Goal: Use online tool/utility: Utilize a website feature to perform a specific function

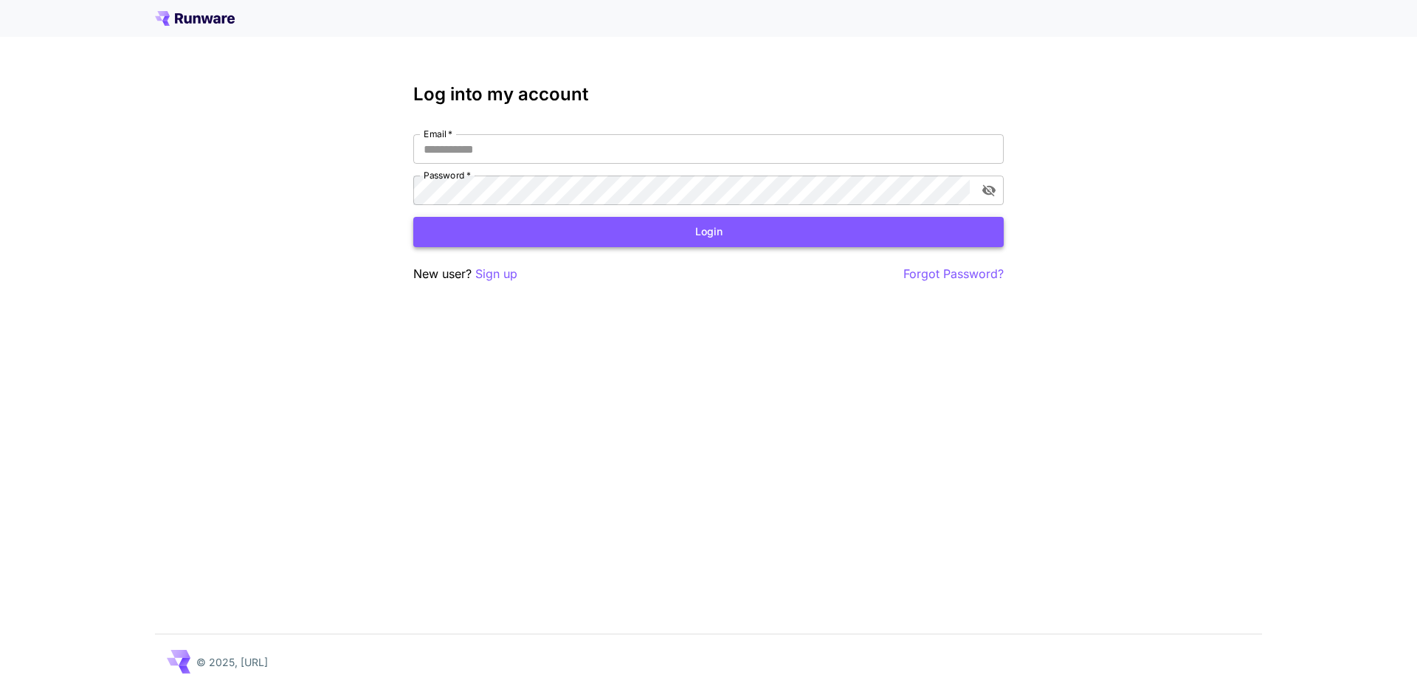
type input "**********"
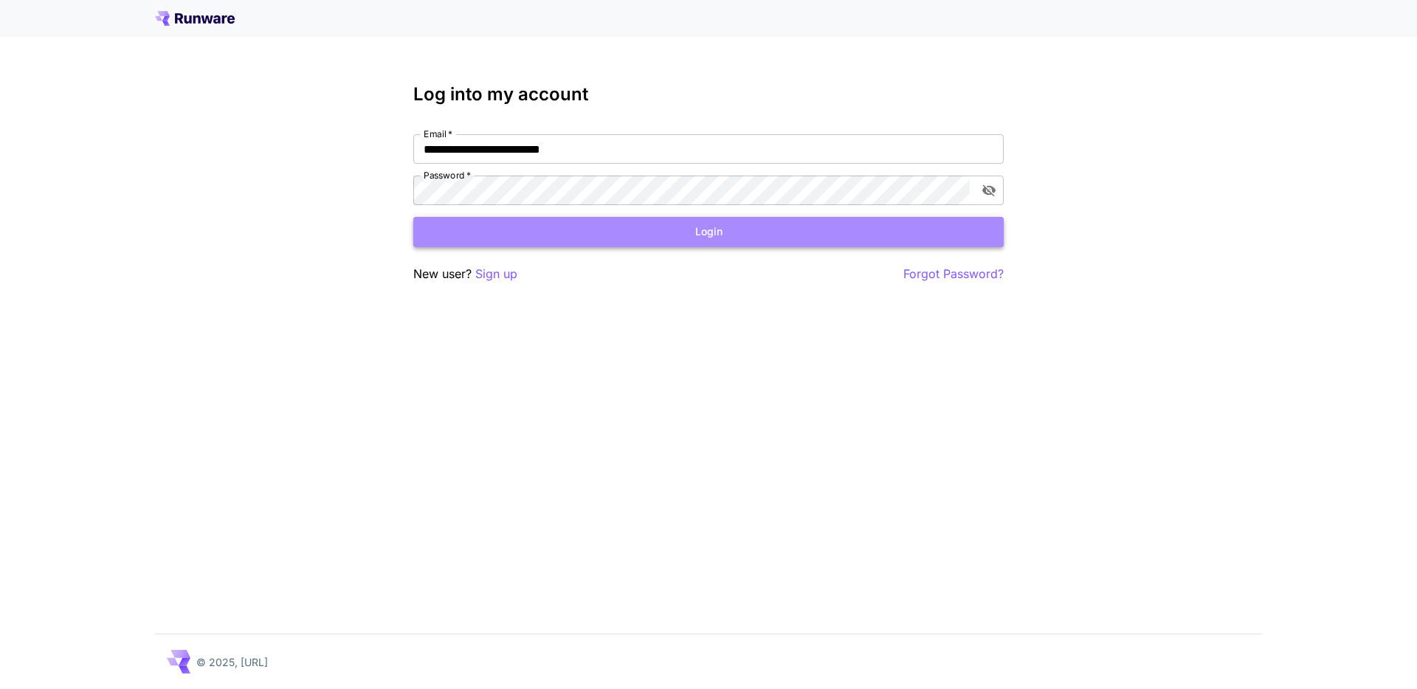
click at [735, 235] on button "Login" at bounding box center [708, 232] width 591 height 30
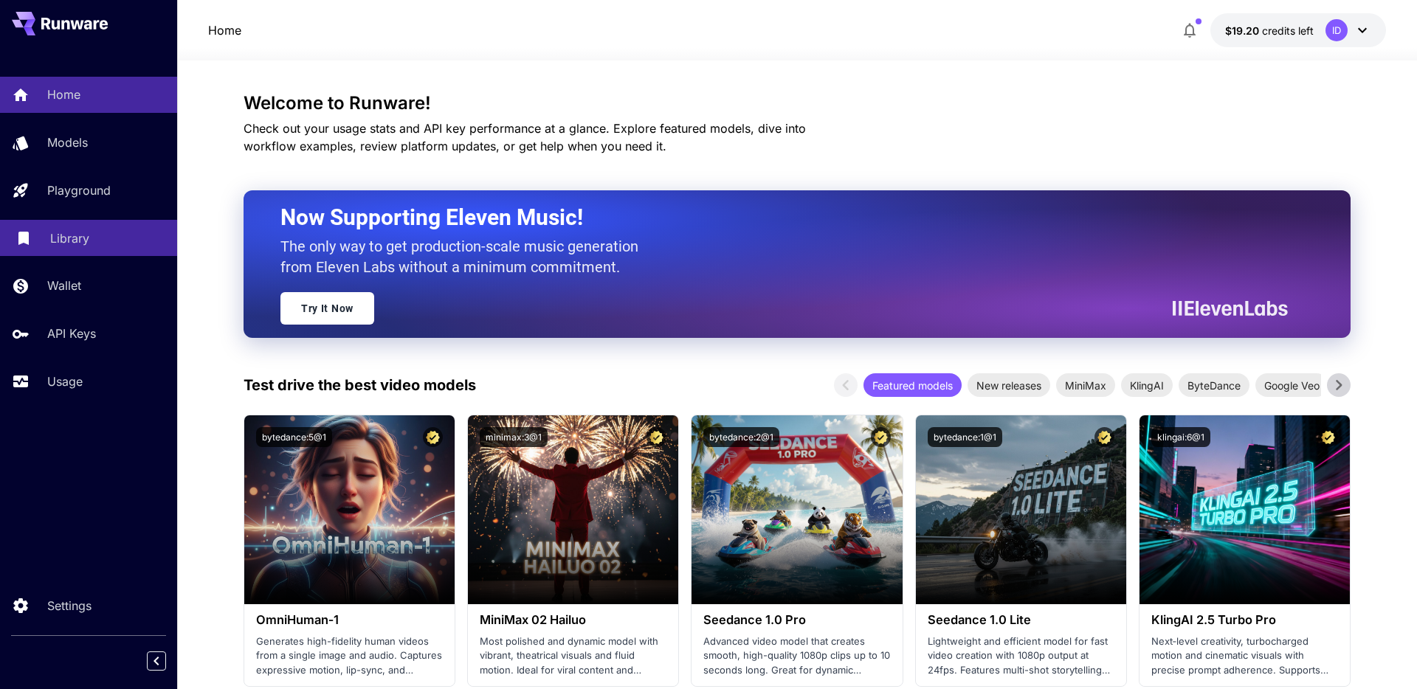
click at [81, 243] on p "Library" at bounding box center [69, 239] width 39 height 18
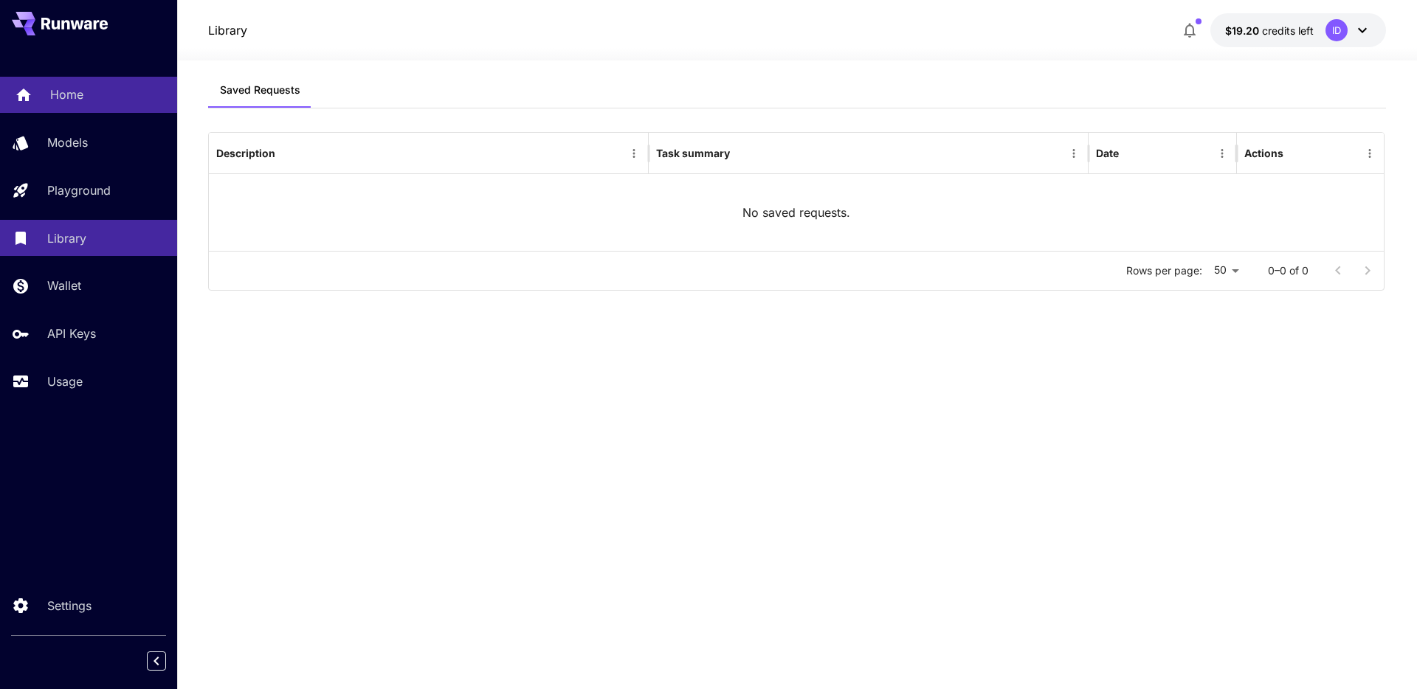
click at [70, 100] on p "Home" at bounding box center [66, 95] width 33 height 18
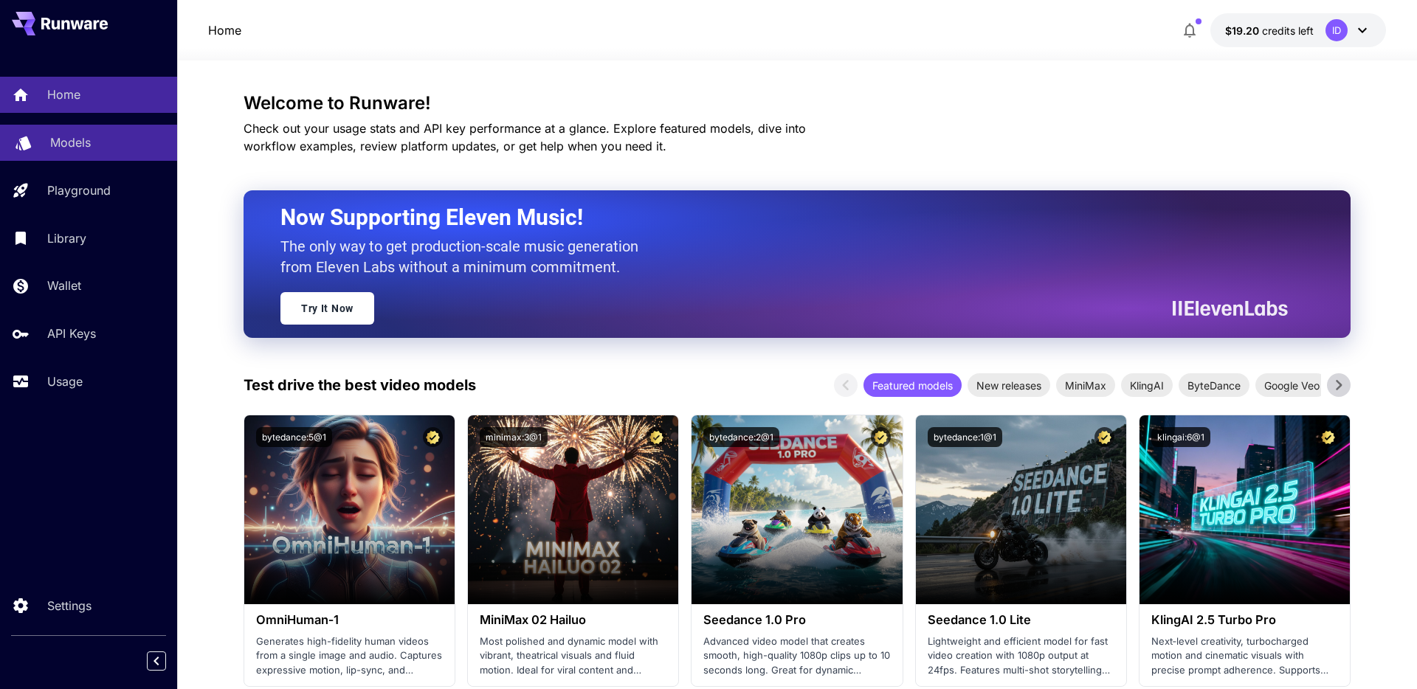
click at [88, 148] on p "Models" at bounding box center [70, 143] width 41 height 18
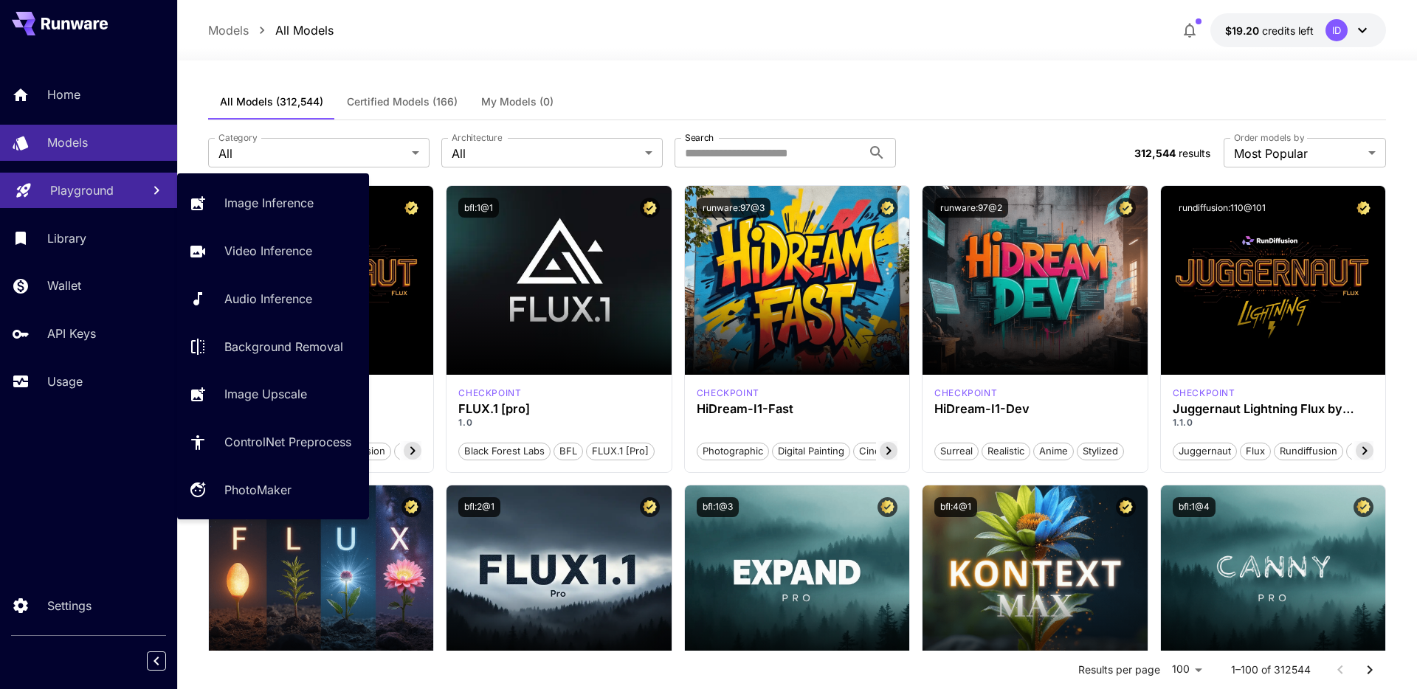
click at [89, 188] on p "Playground" at bounding box center [81, 191] width 63 height 18
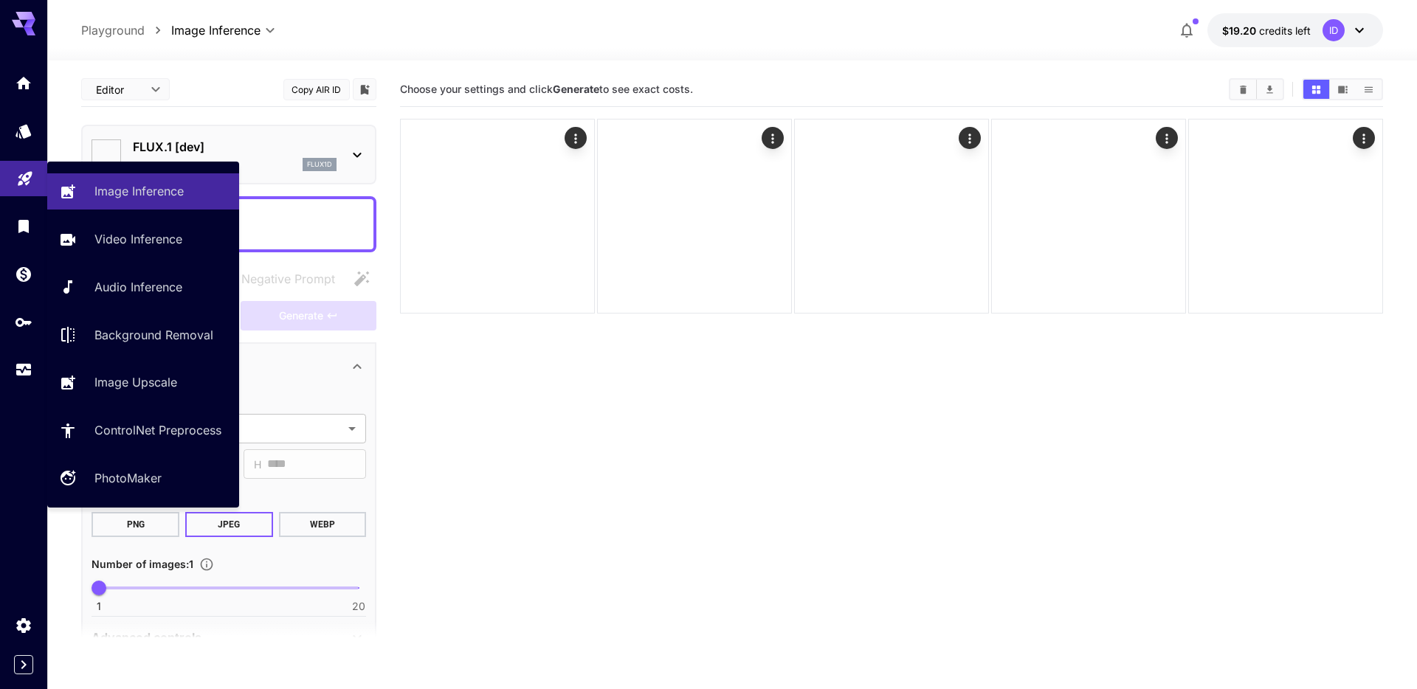
type input "**********"
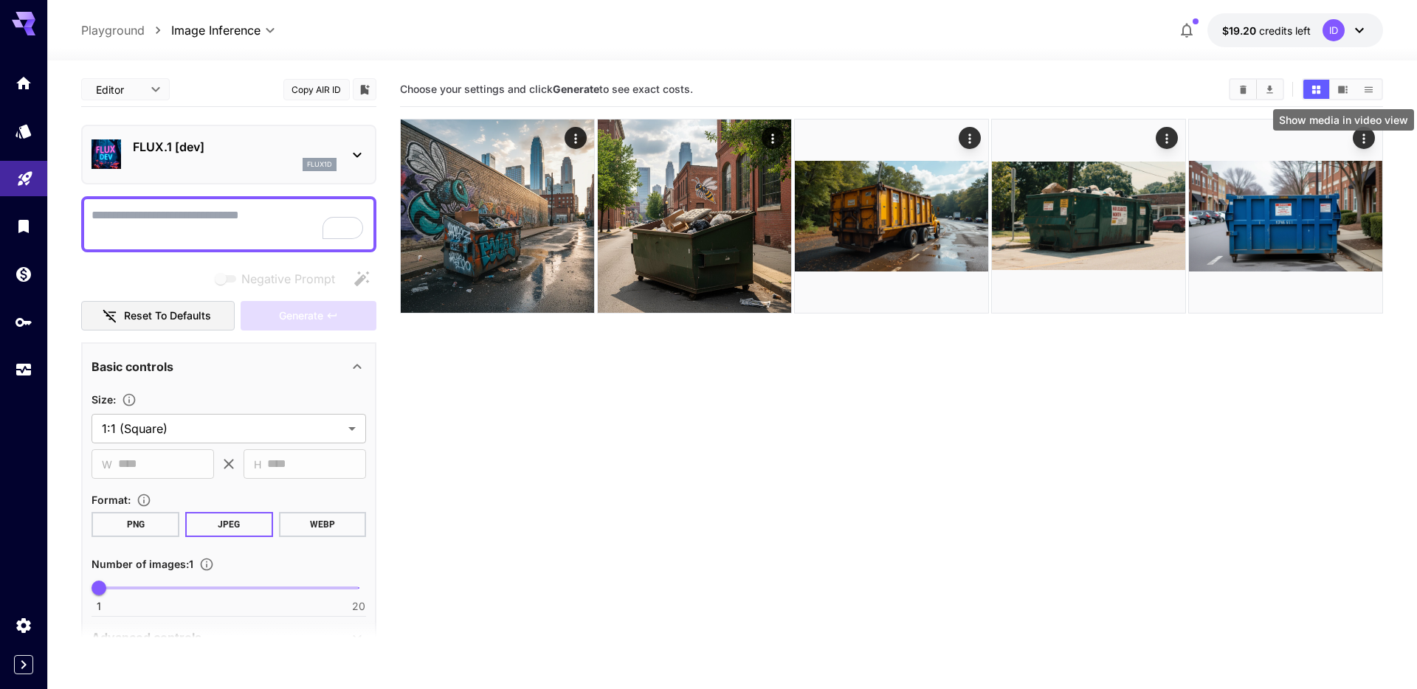
click at [1342, 89] on icon "Show media in video view" at bounding box center [1343, 89] width 10 height 7
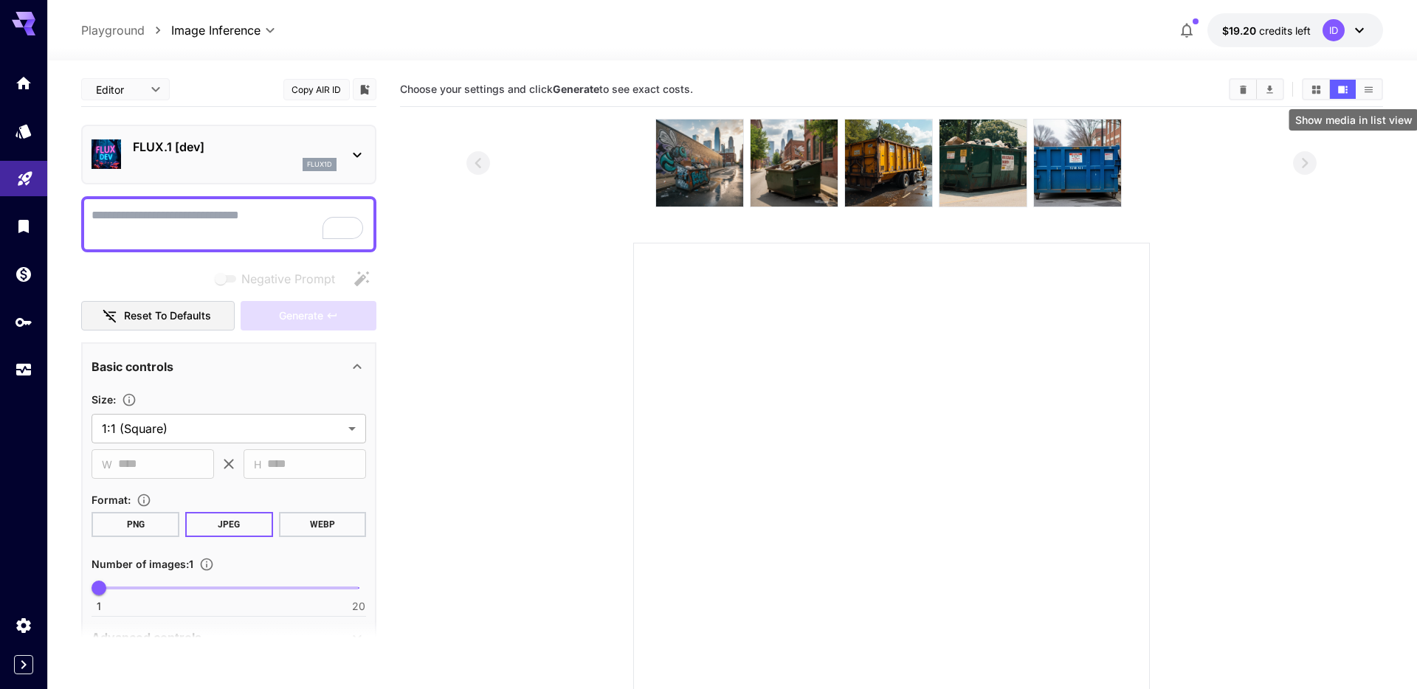
click at [1366, 87] on icon "Show media in list view" at bounding box center [1368, 89] width 11 height 11
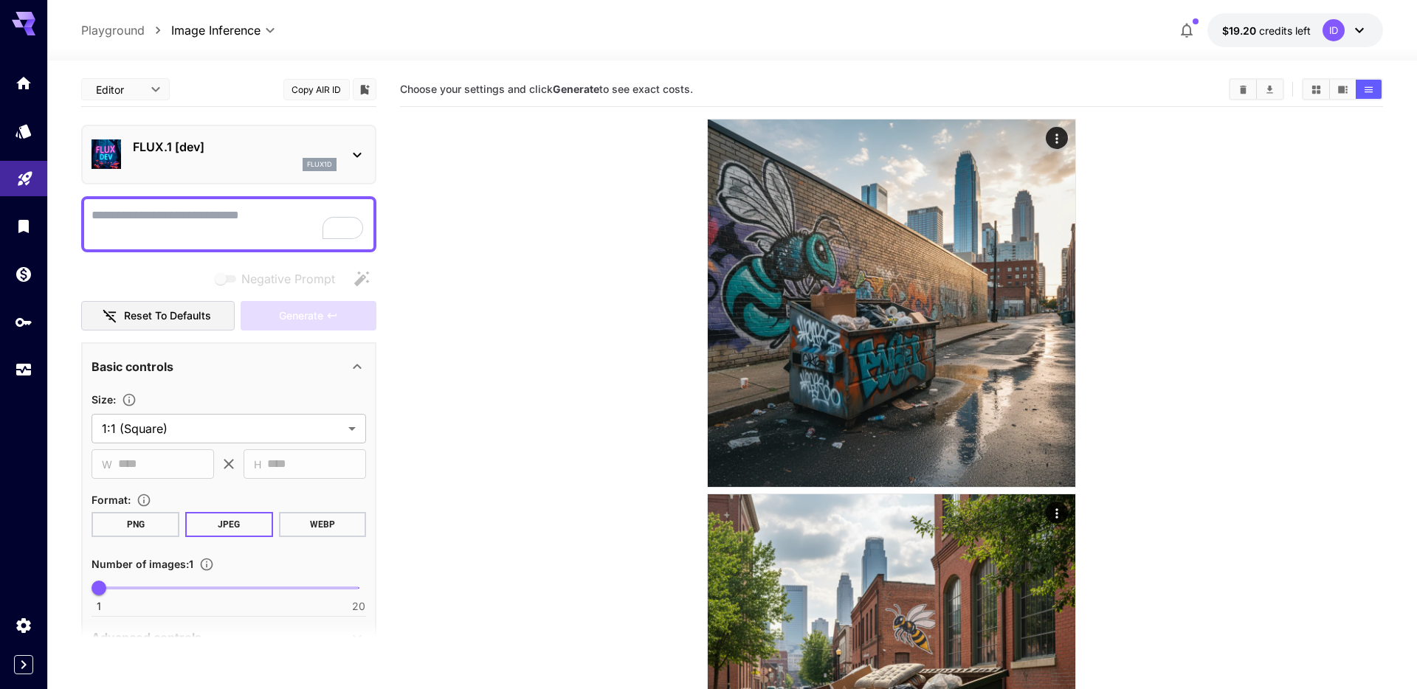
click at [130, 27] on p "Playground" at bounding box center [112, 30] width 63 height 18
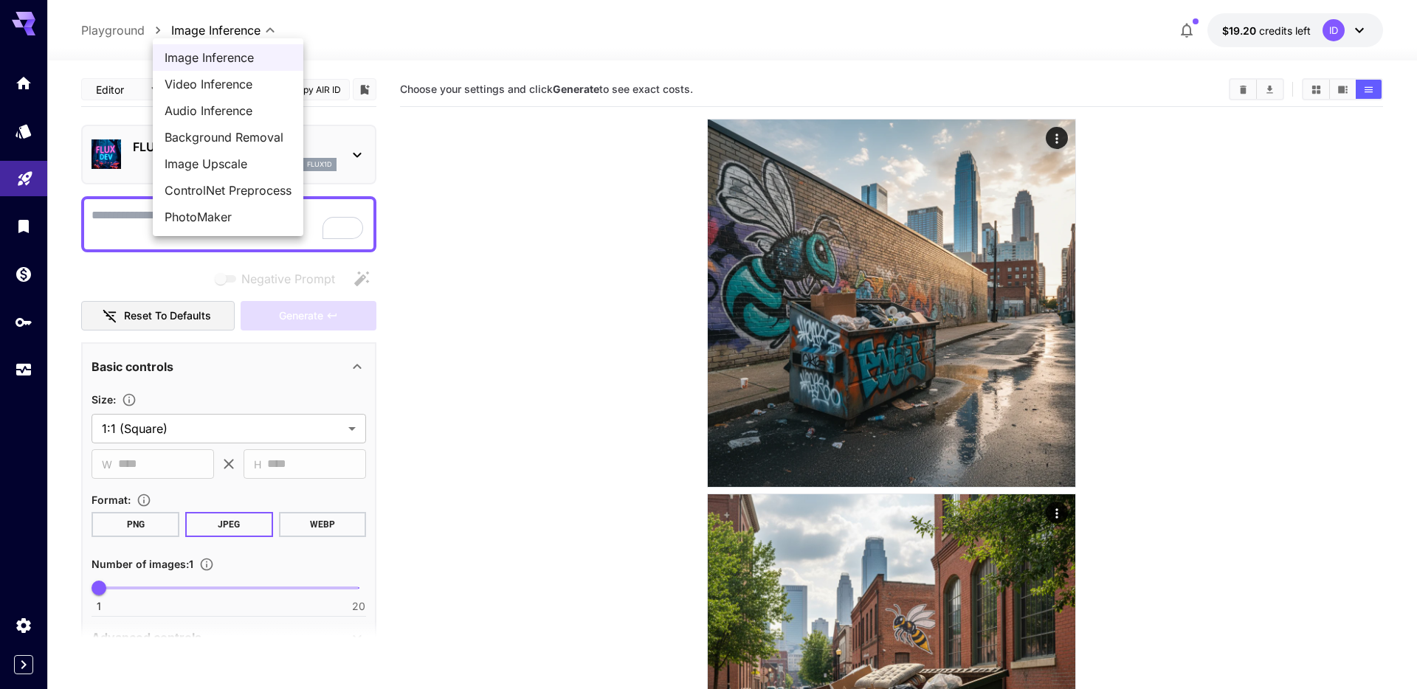
click at [229, 86] on span "Video Inference" at bounding box center [228, 84] width 127 height 18
type input "**********"
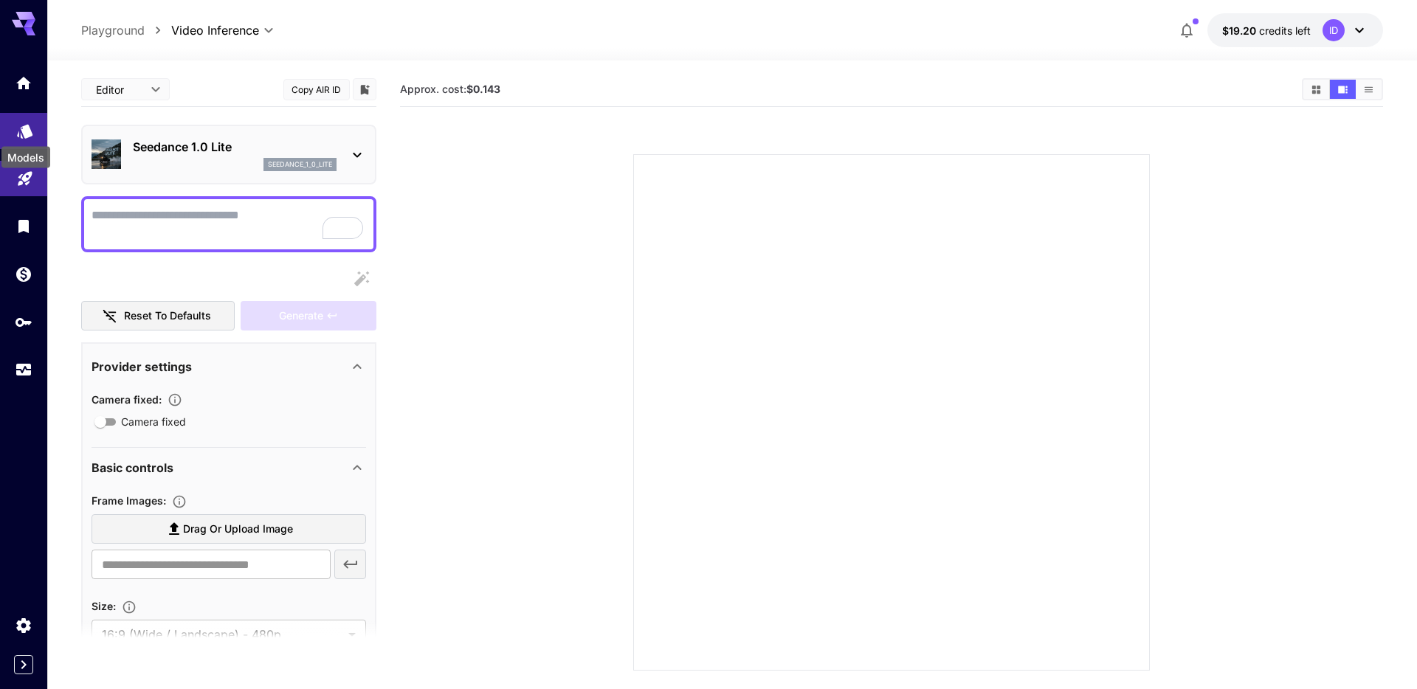
click at [29, 125] on icon "Models" at bounding box center [25, 127] width 16 height 14
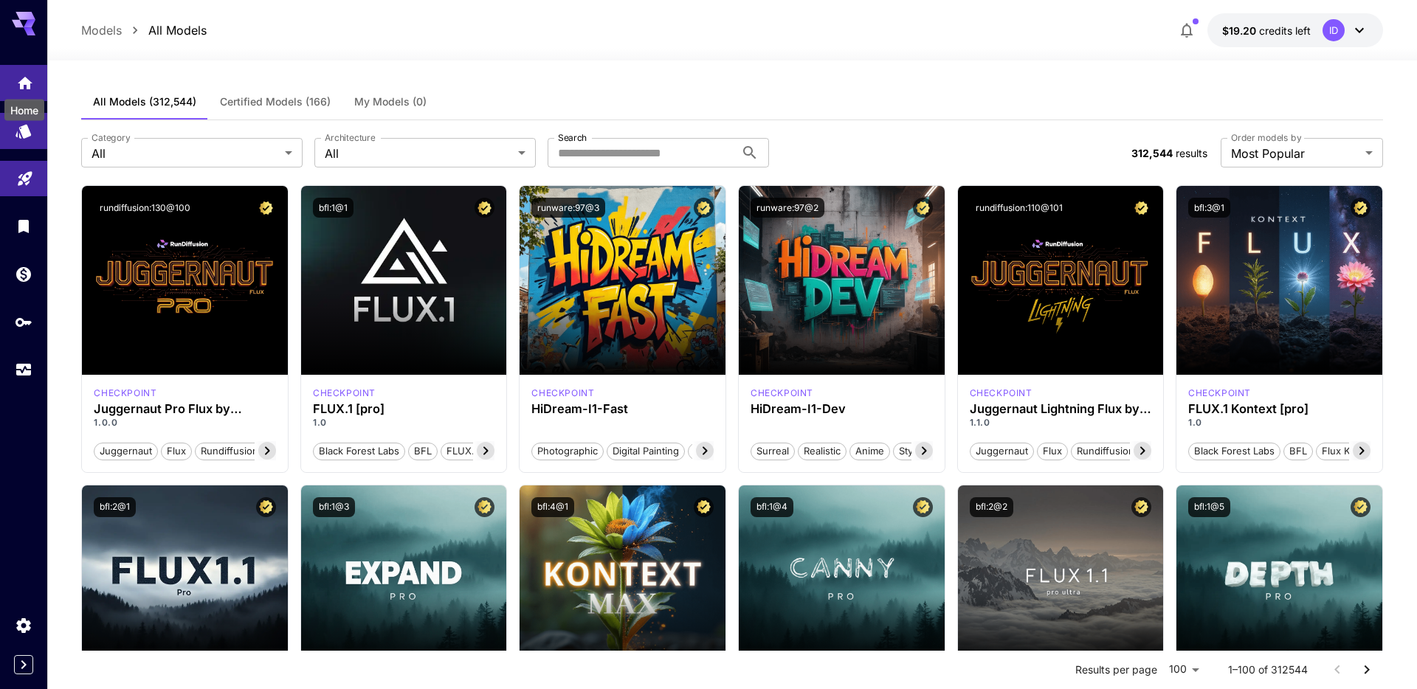
click at [31, 83] on icon "Home" at bounding box center [25, 79] width 18 height 18
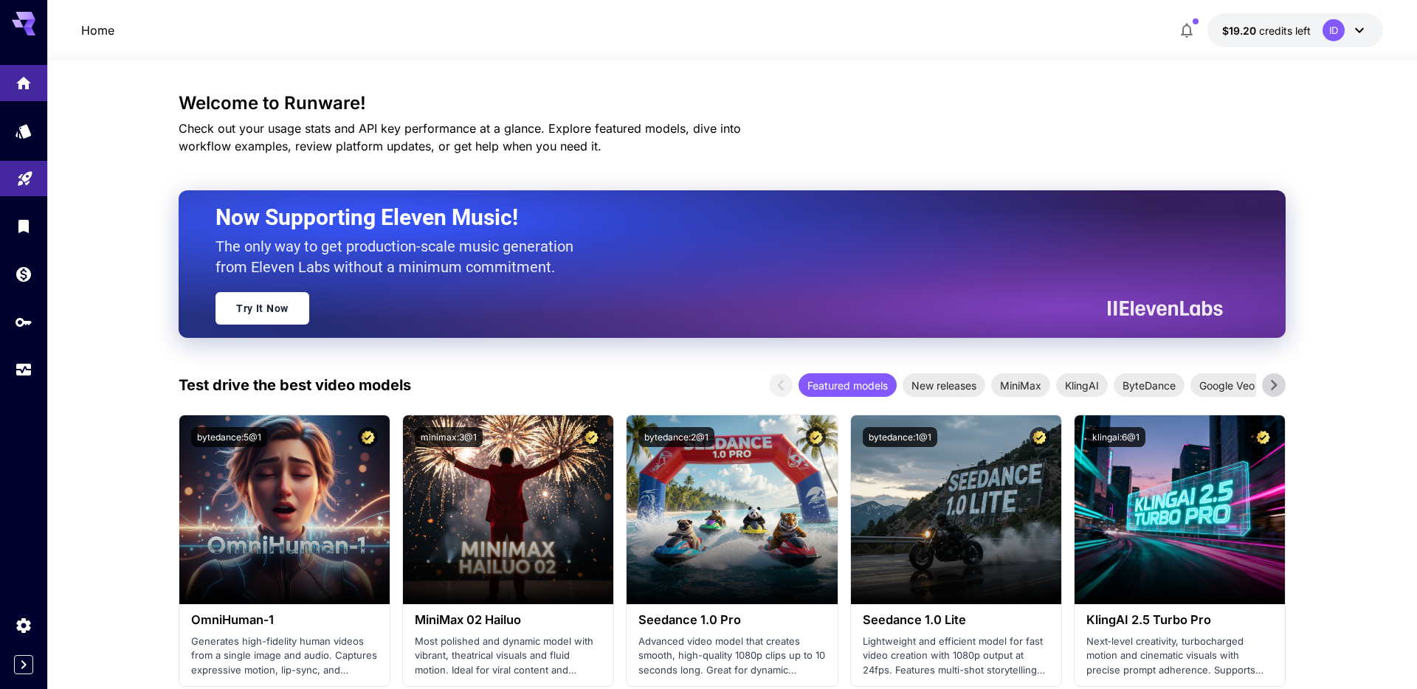
click at [1355, 27] on icon at bounding box center [1360, 30] width 18 height 18
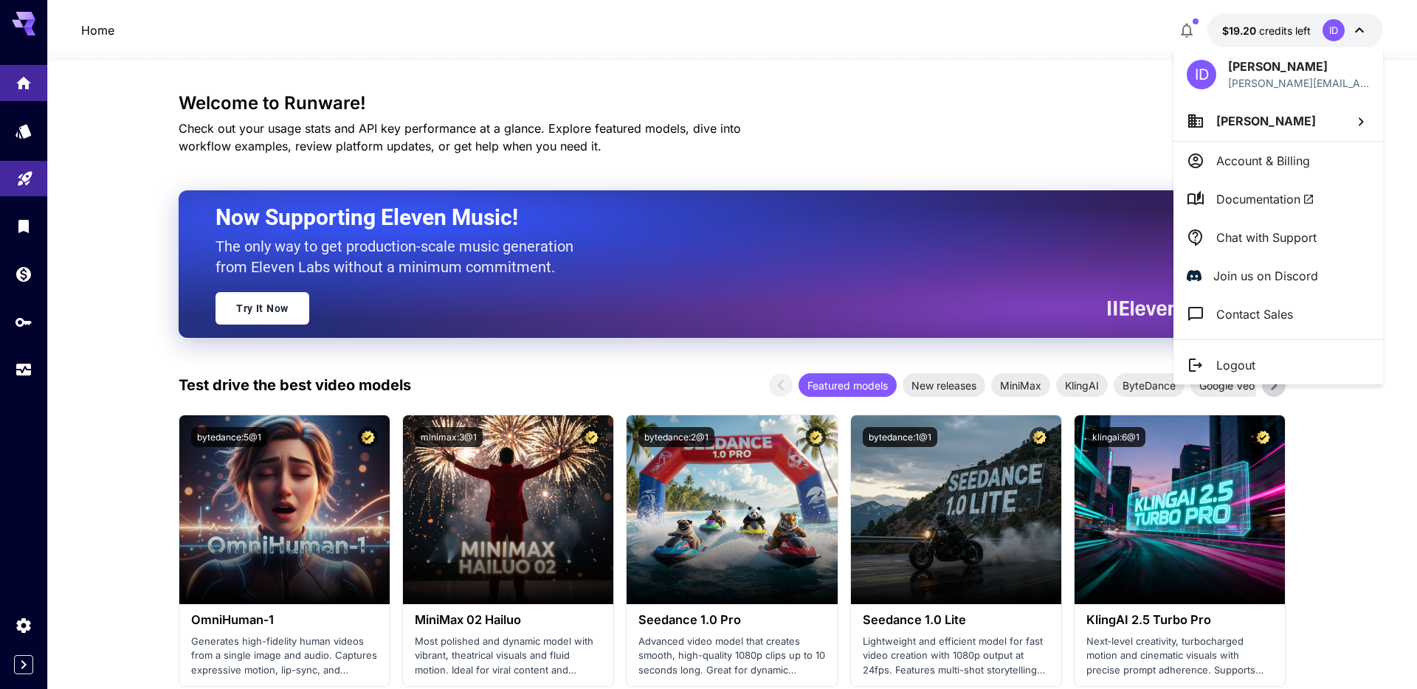
click at [1267, 118] on span "[PERSON_NAME]" at bounding box center [1266, 121] width 100 height 15
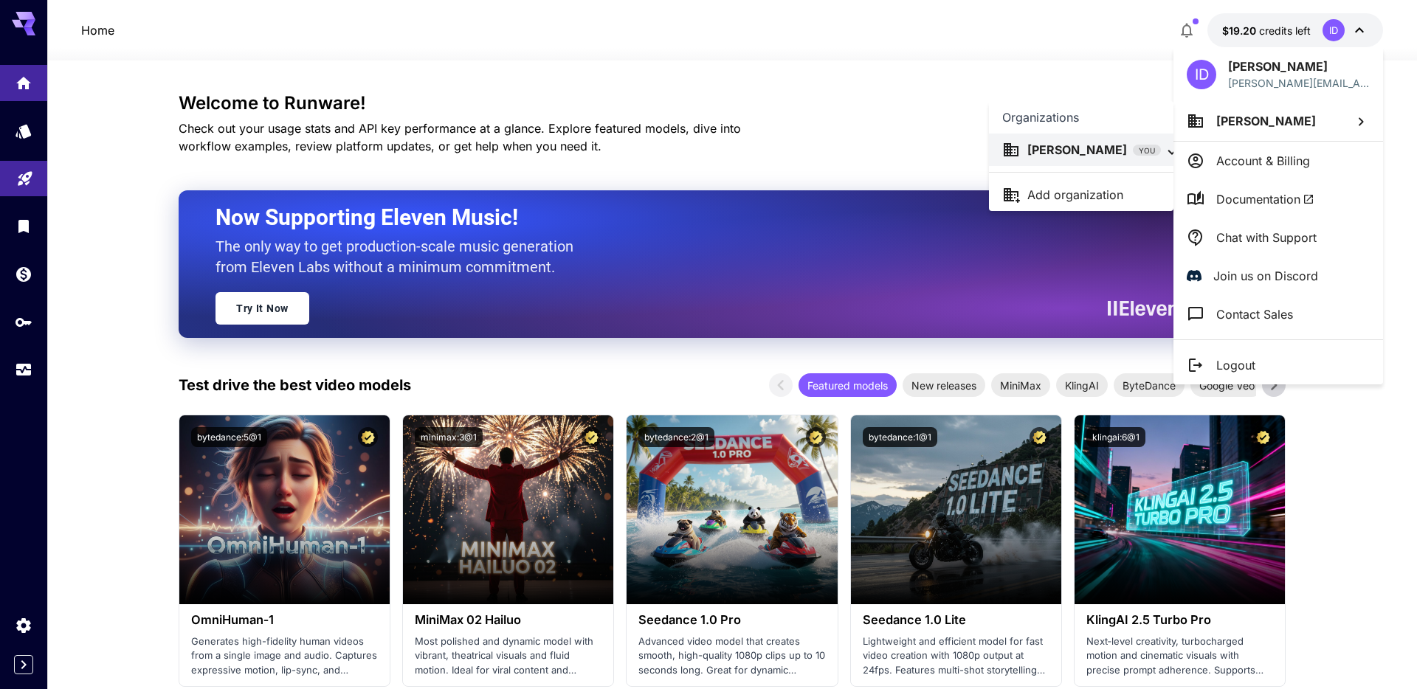
drag, startPoint x: 111, startPoint y: 176, endPoint x: 67, endPoint y: 256, distance: 90.8
click at [111, 176] on div at bounding box center [708, 344] width 1417 height 689
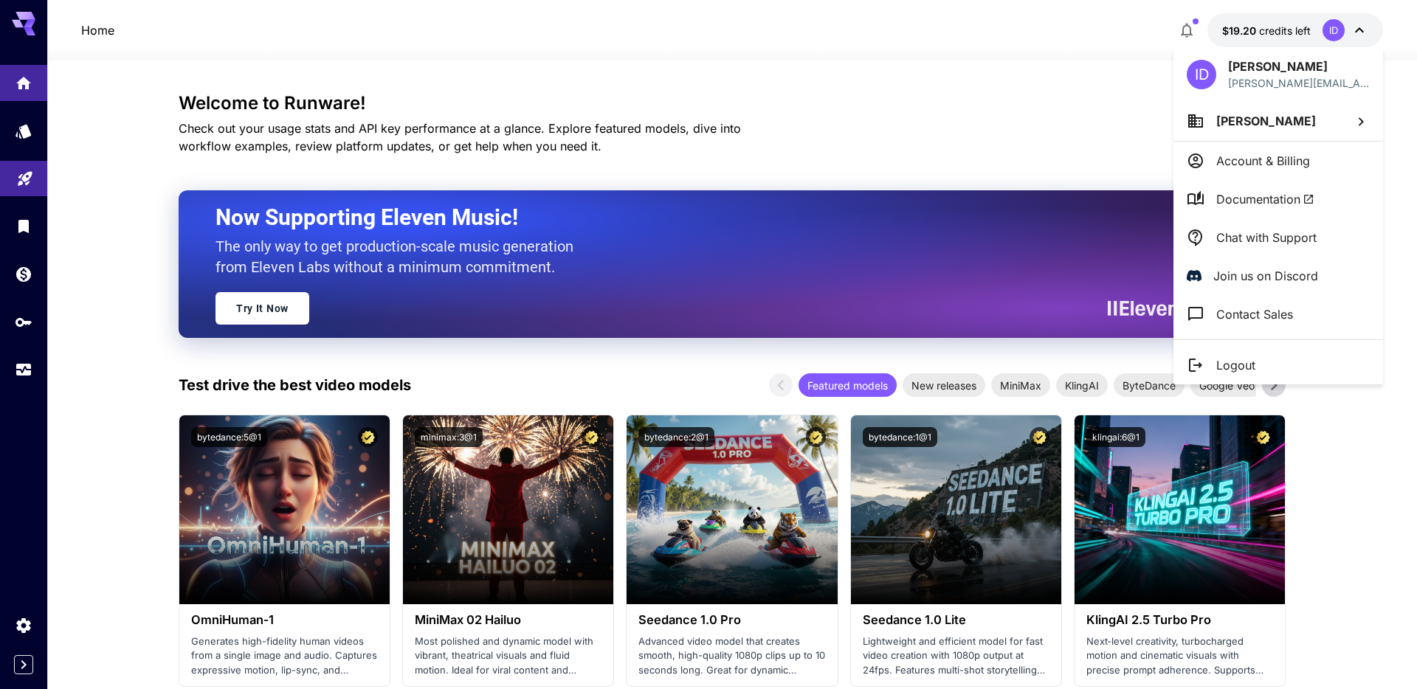
click at [26, 672] on div at bounding box center [708, 344] width 1417 height 689
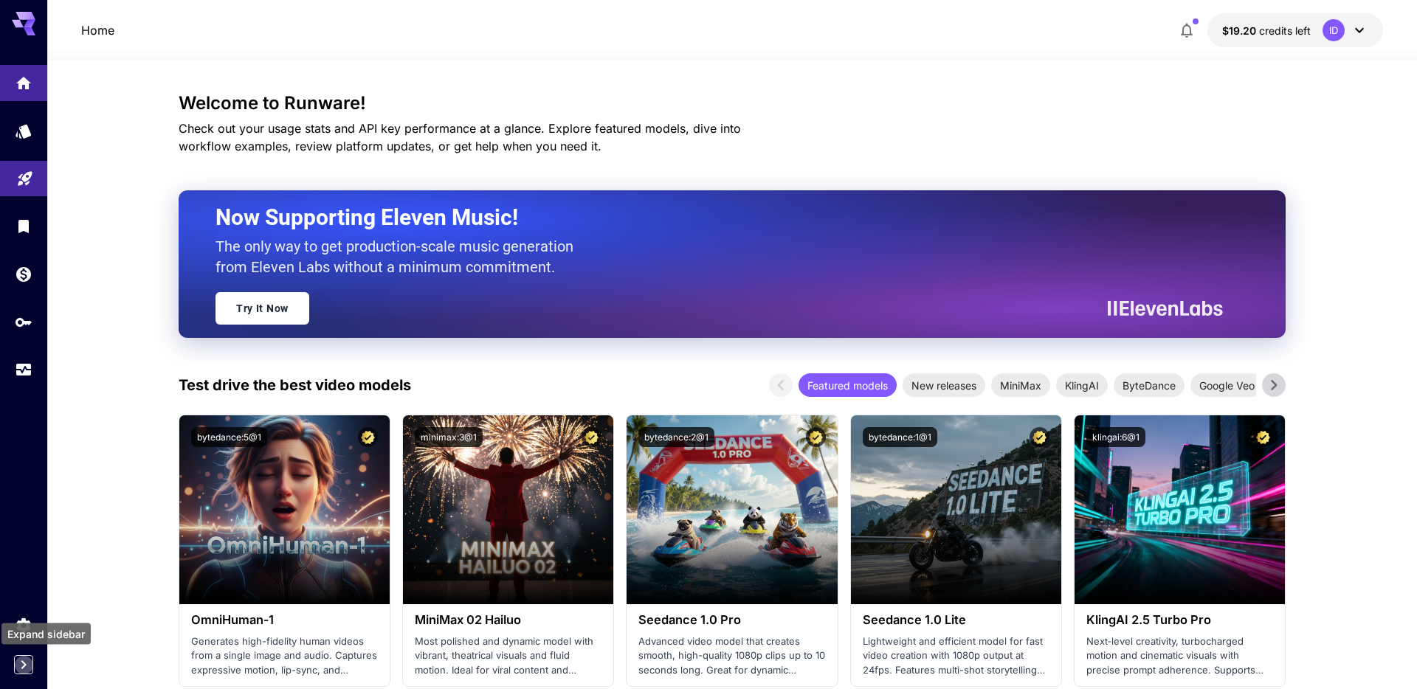
click at [27, 668] on icon "Expand sidebar" at bounding box center [24, 665] width 18 height 18
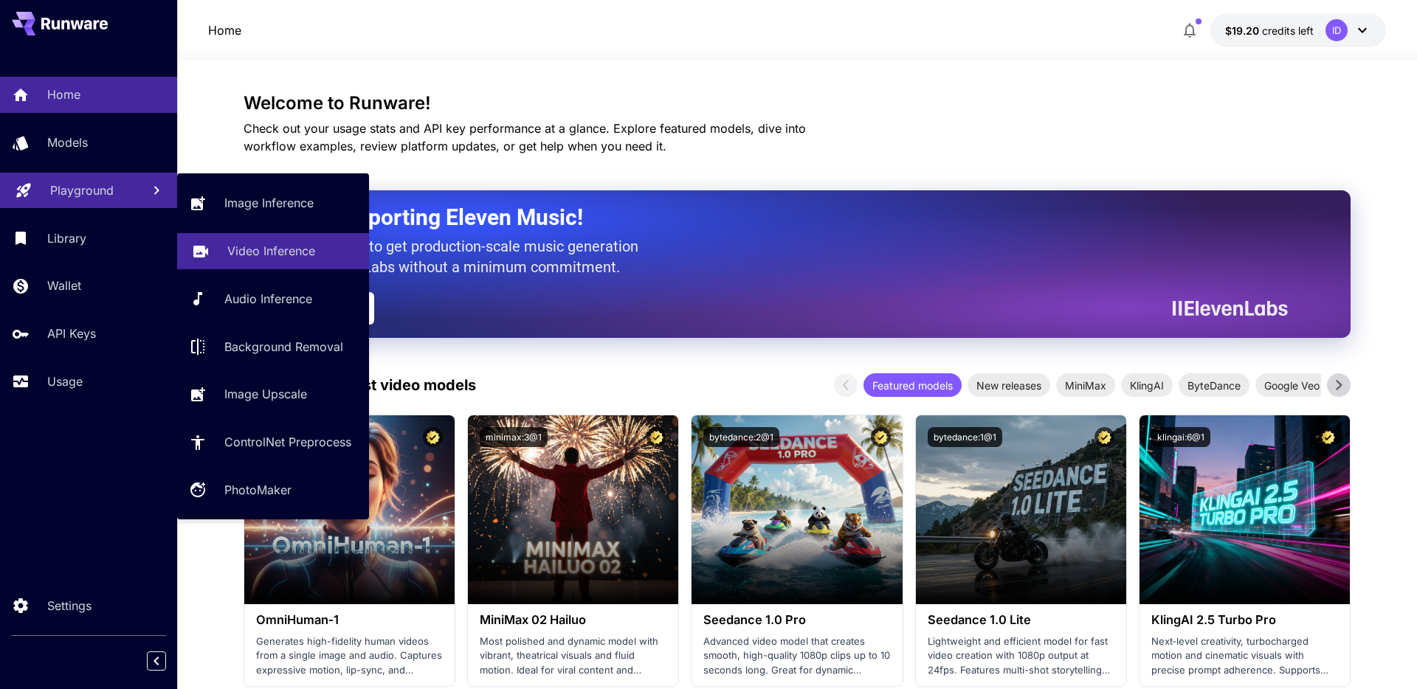
drag, startPoint x: 271, startPoint y: 252, endPoint x: 283, endPoint y: 243, distance: 15.4
click at [271, 252] on p "Video Inference" at bounding box center [271, 251] width 88 height 18
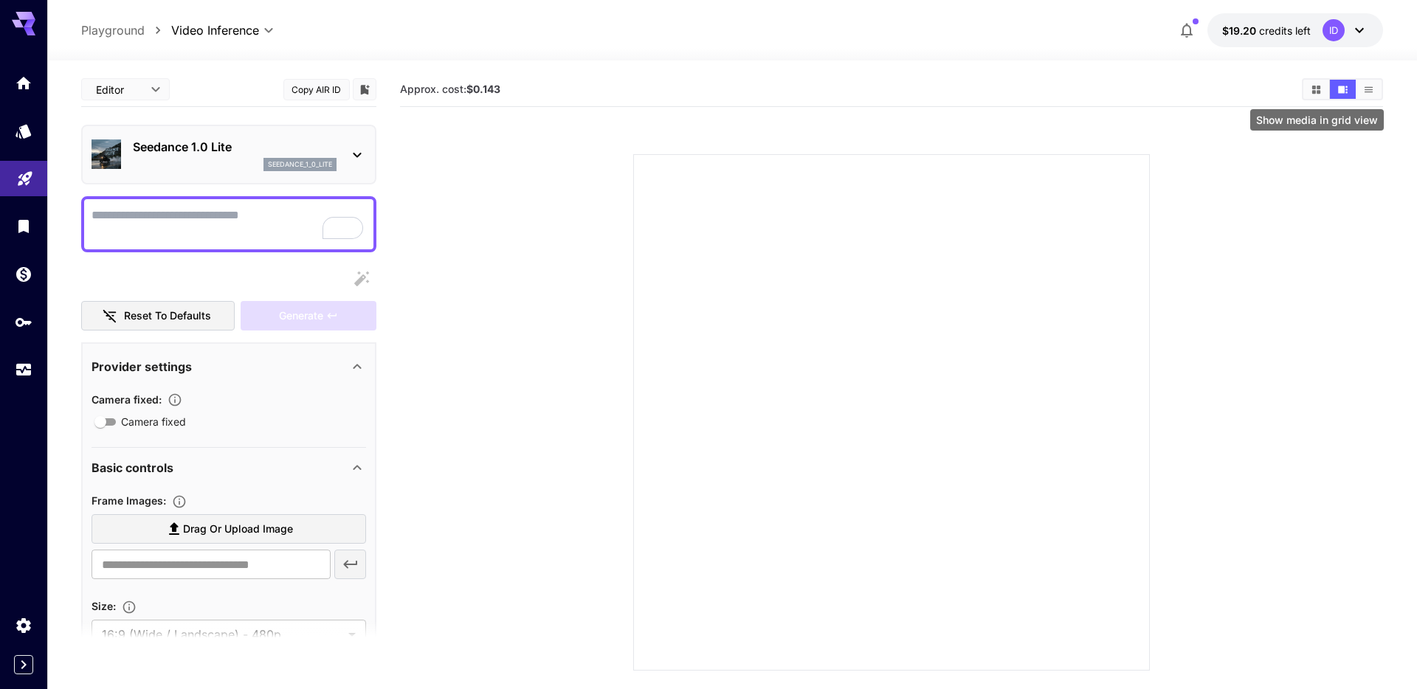
click at [1315, 96] on button "Show media in grid view" at bounding box center [1317, 89] width 26 height 19
click at [154, 90] on body "**********" at bounding box center [708, 403] width 1417 height 806
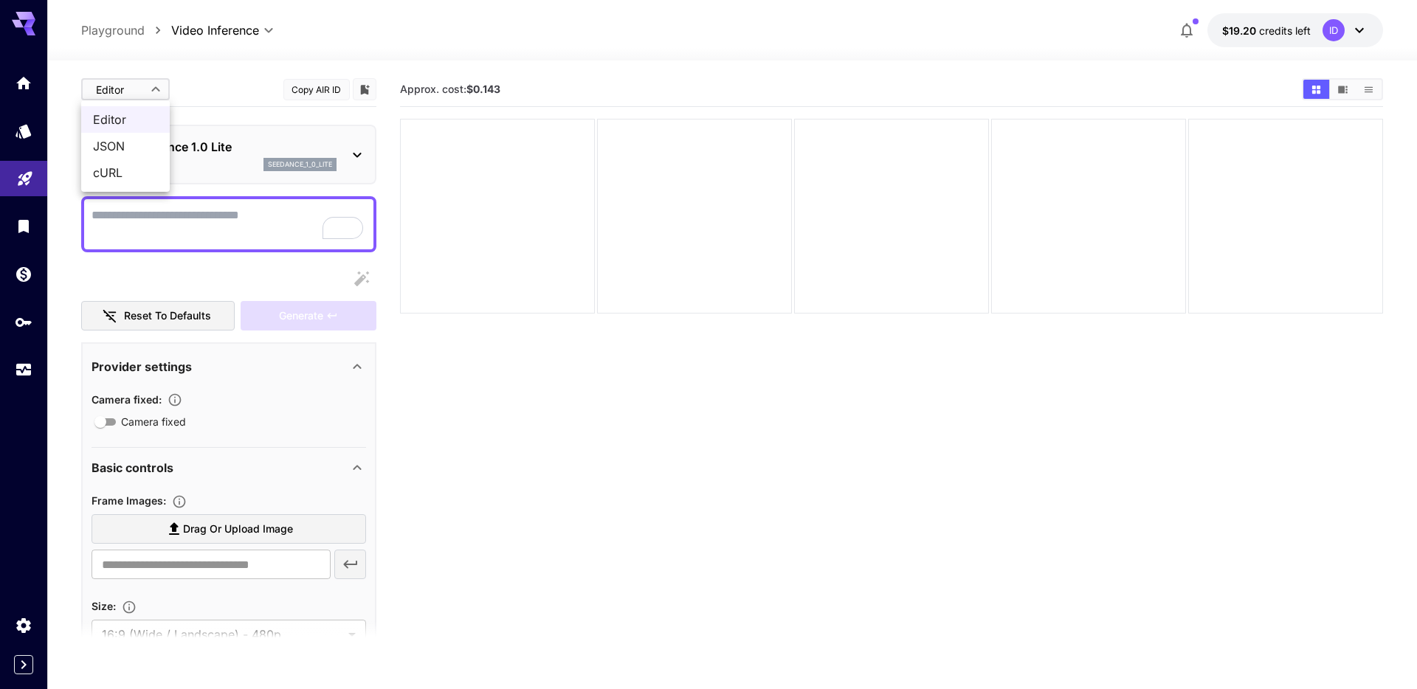
click at [212, 77] on div at bounding box center [708, 344] width 1417 height 689
click at [24, 224] on icon "Library" at bounding box center [25, 222] width 10 height 13
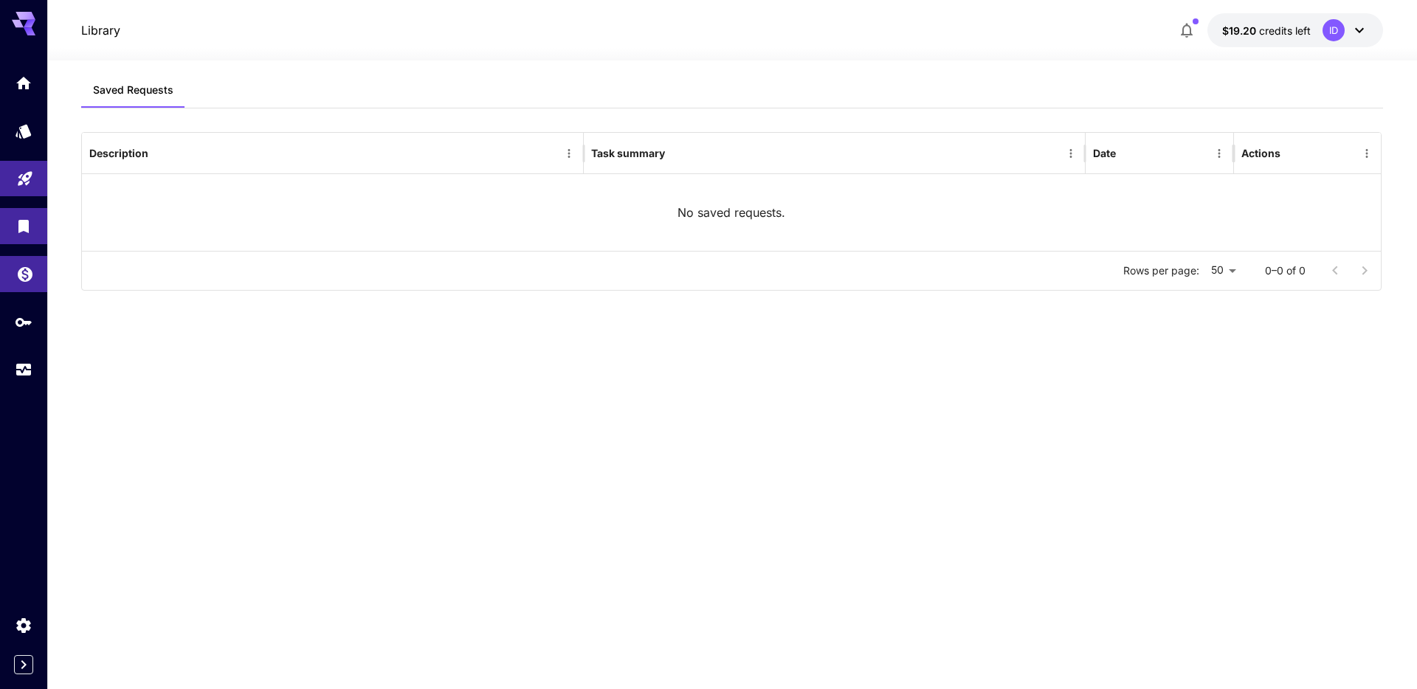
click at [24, 267] on icon "Wallet" at bounding box center [25, 270] width 18 height 18
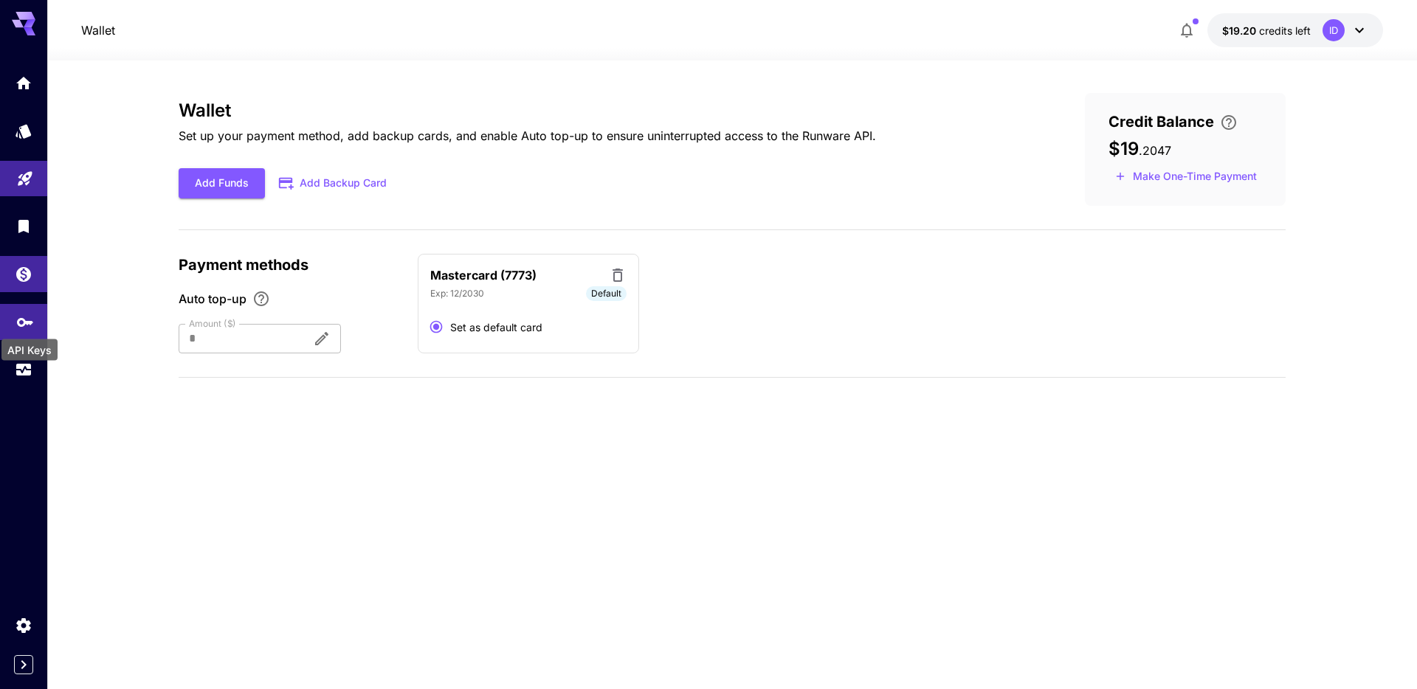
click at [25, 326] on icon "API Keys" at bounding box center [25, 318] width 18 height 18
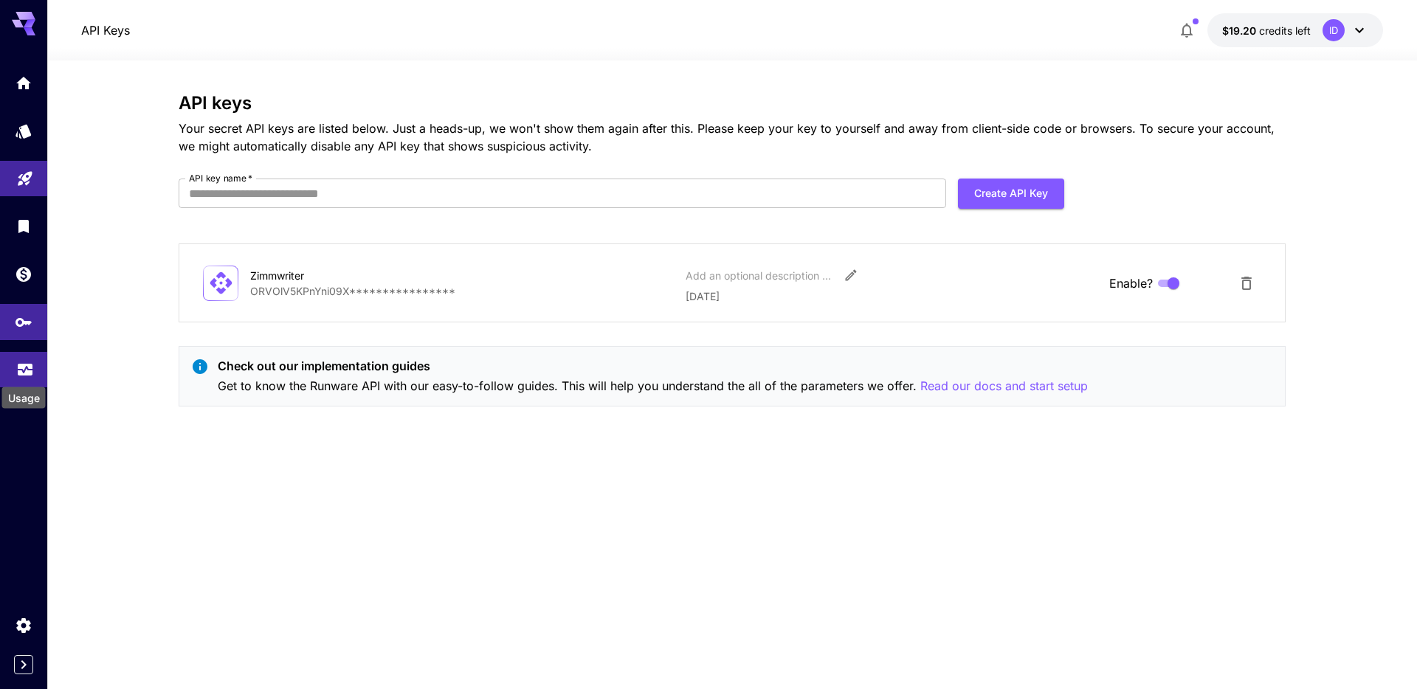
click at [26, 371] on icon "Usage" at bounding box center [25, 367] width 15 height 7
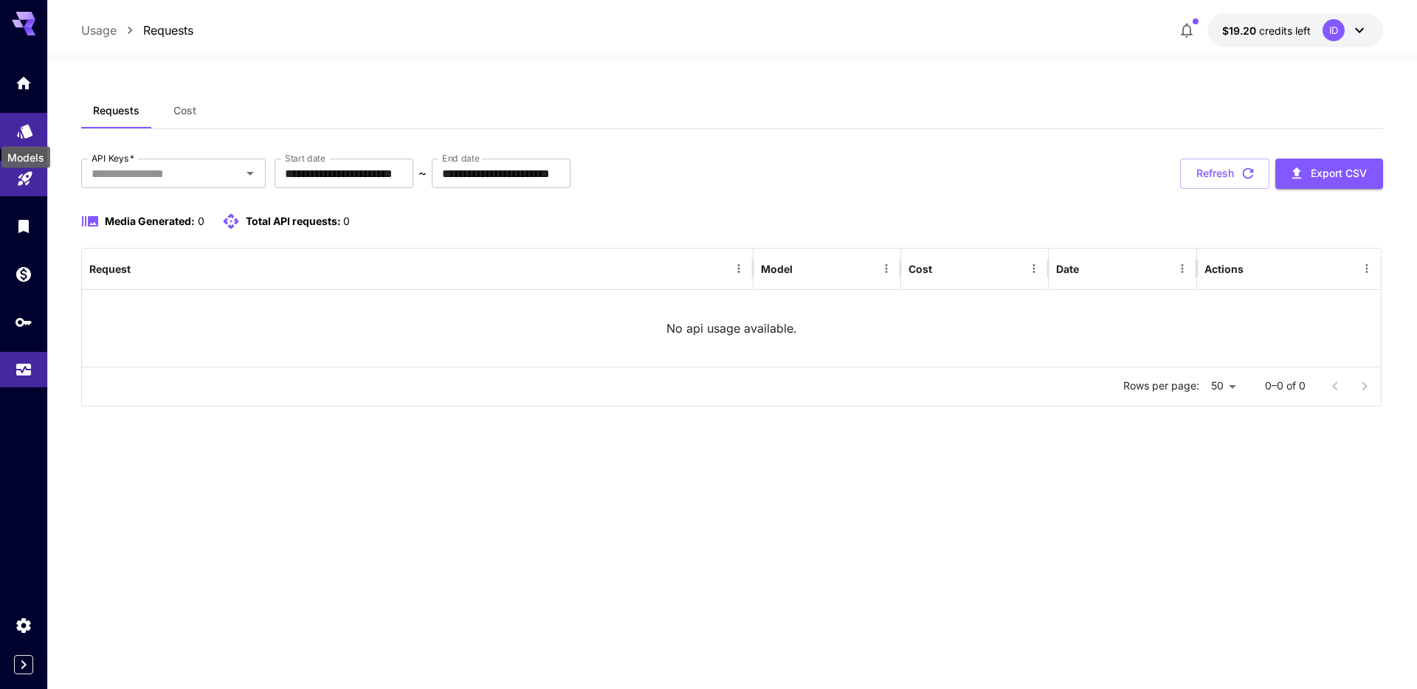
click at [21, 126] on icon "Models" at bounding box center [25, 127] width 16 height 14
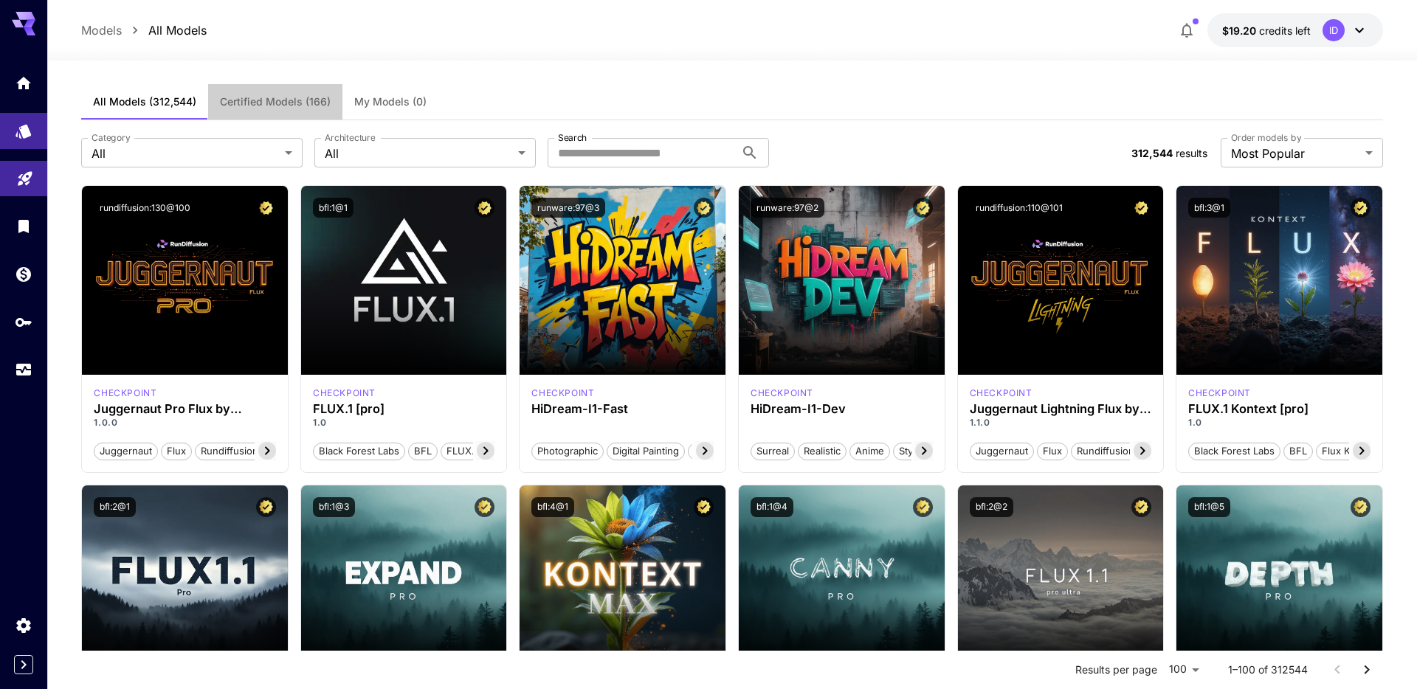
click at [261, 103] on span "Certified Models (166)" at bounding box center [275, 101] width 111 height 13
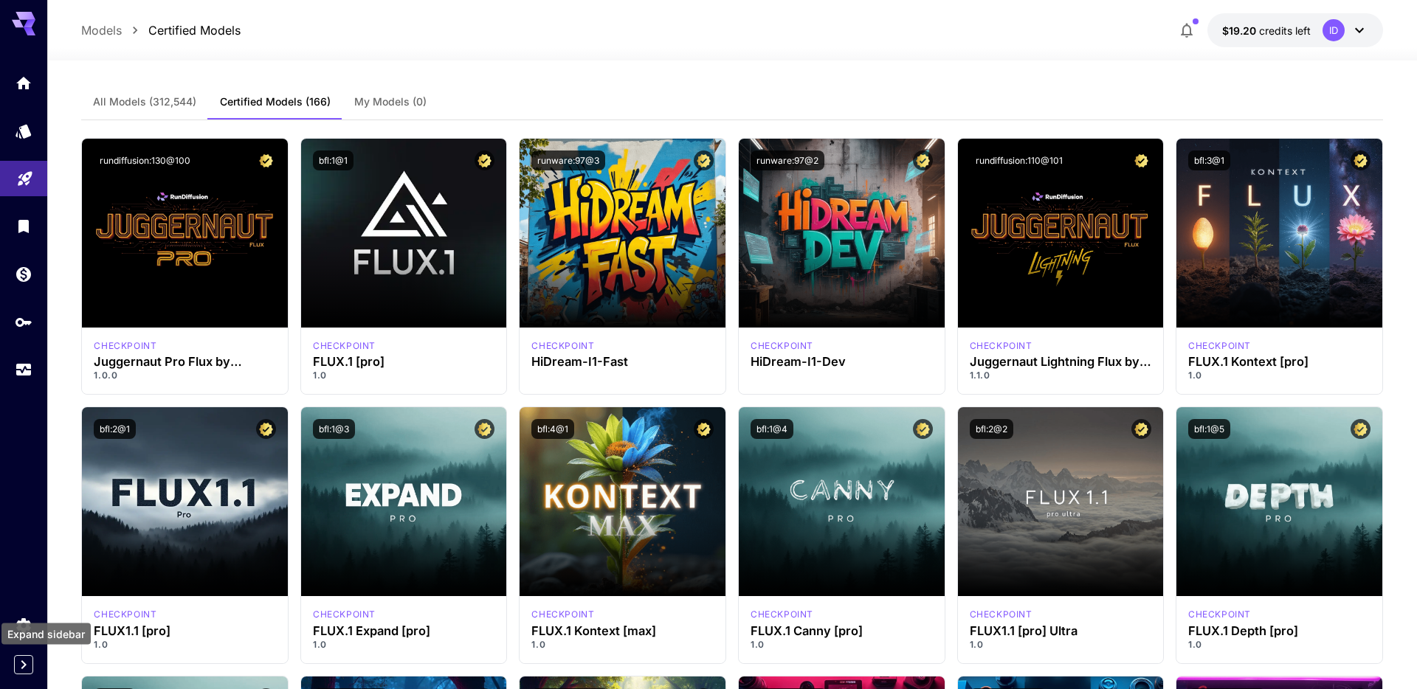
click at [23, 665] on icon "Expand sidebar" at bounding box center [24, 665] width 18 height 18
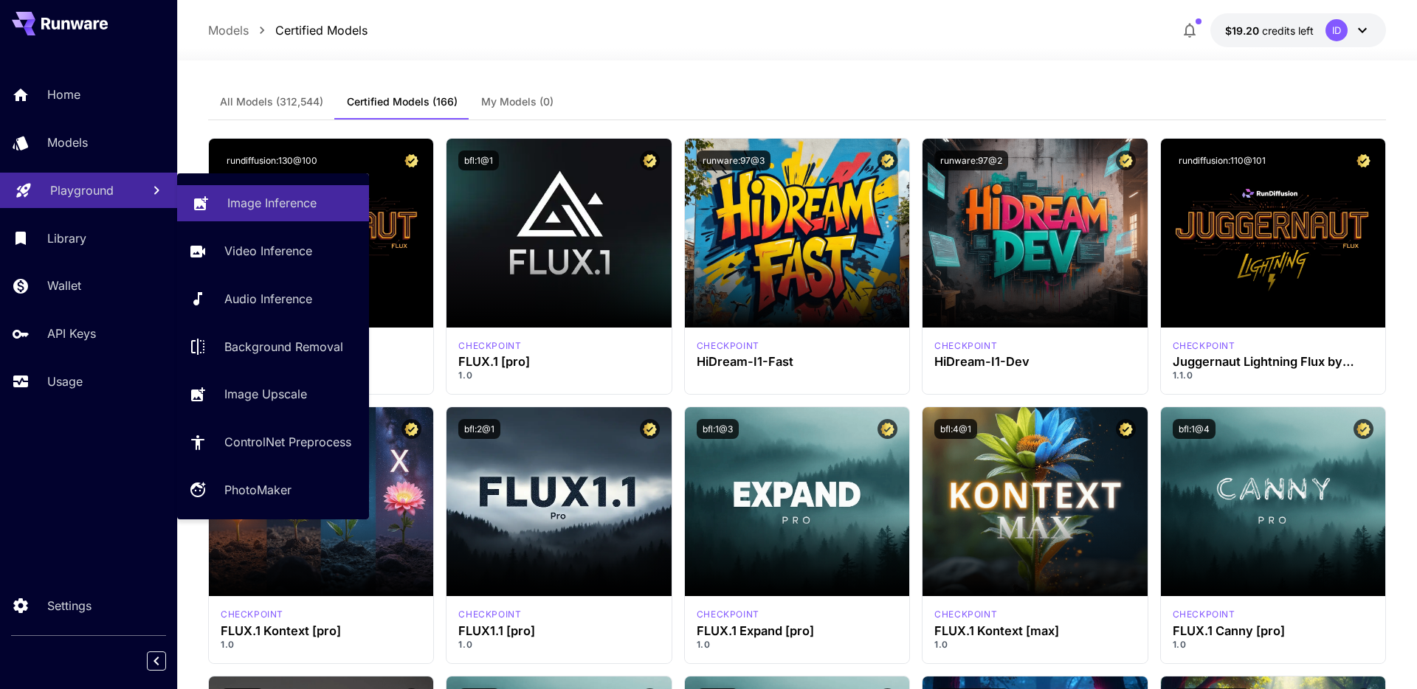
click at [249, 202] on p "Image Inference" at bounding box center [271, 203] width 89 height 18
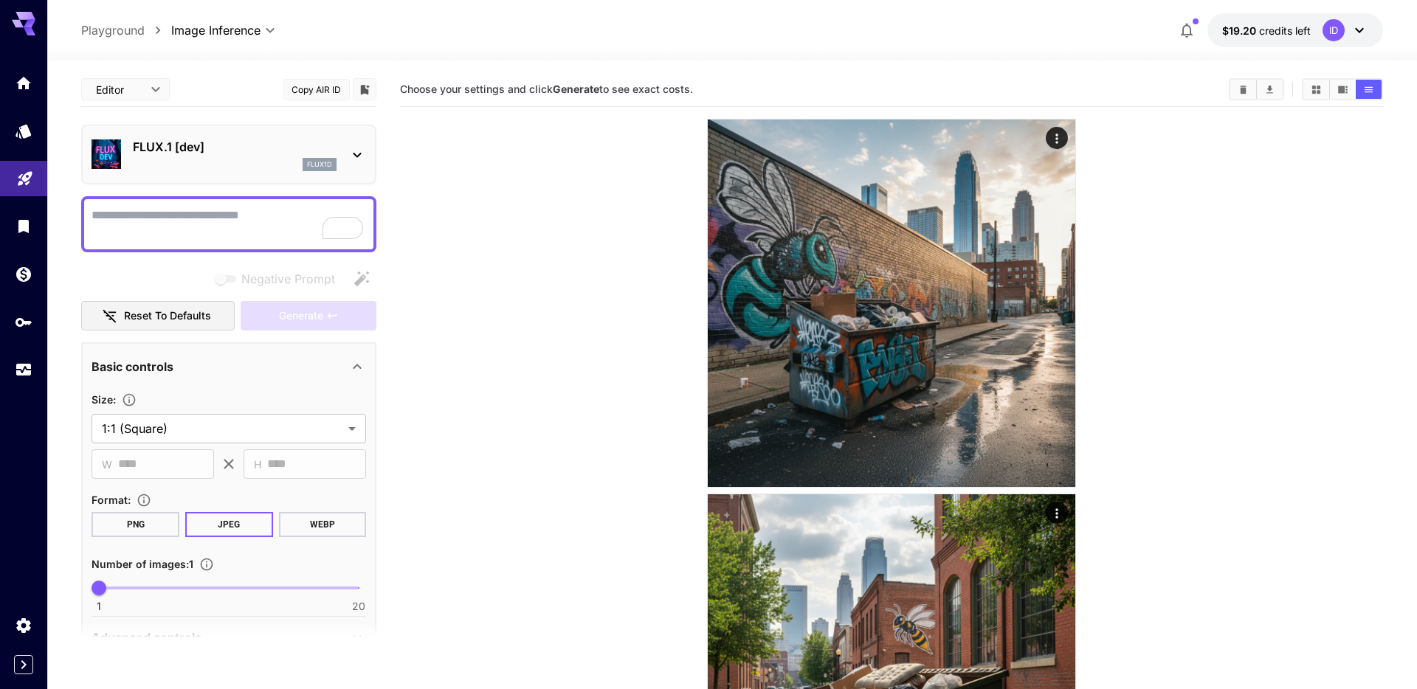
click at [250, 142] on p "FLUX.1 [dev]" at bounding box center [235, 147] width 204 height 18
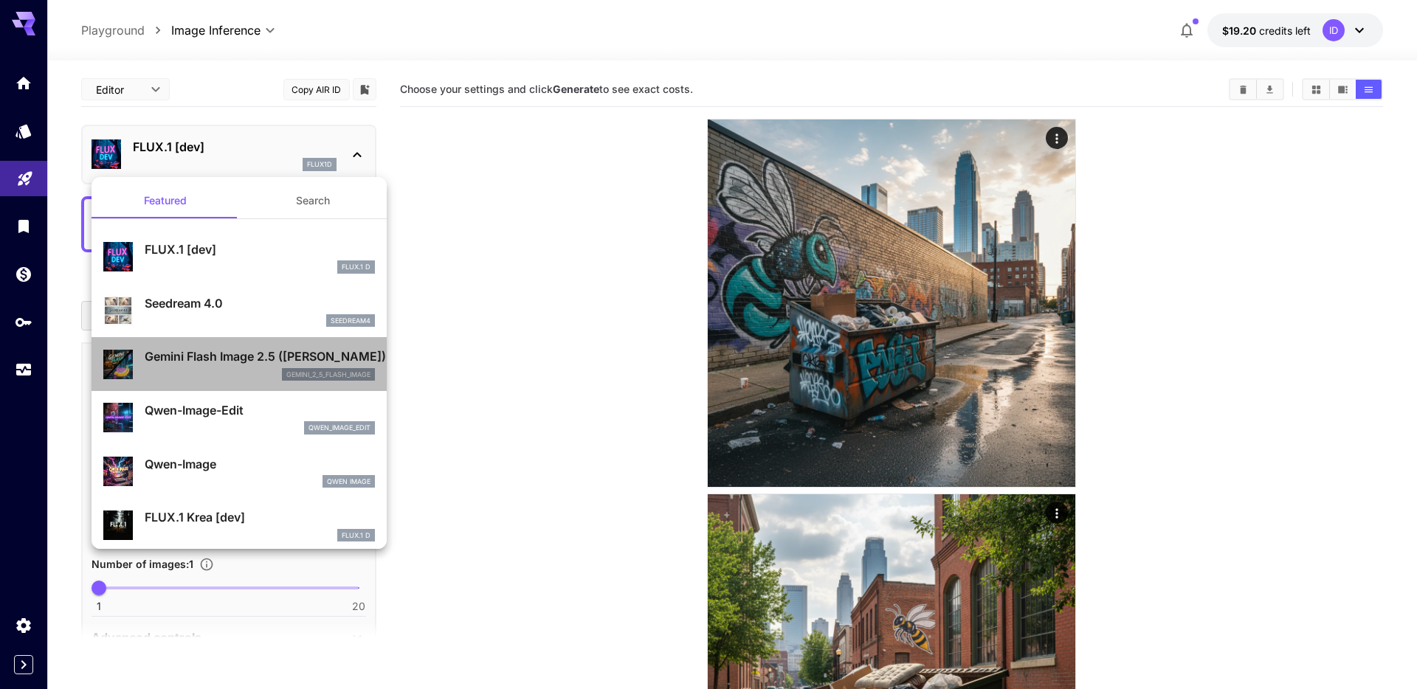
click at [214, 359] on p "Gemini Flash Image 2.5 ([PERSON_NAME])" at bounding box center [260, 357] width 230 height 18
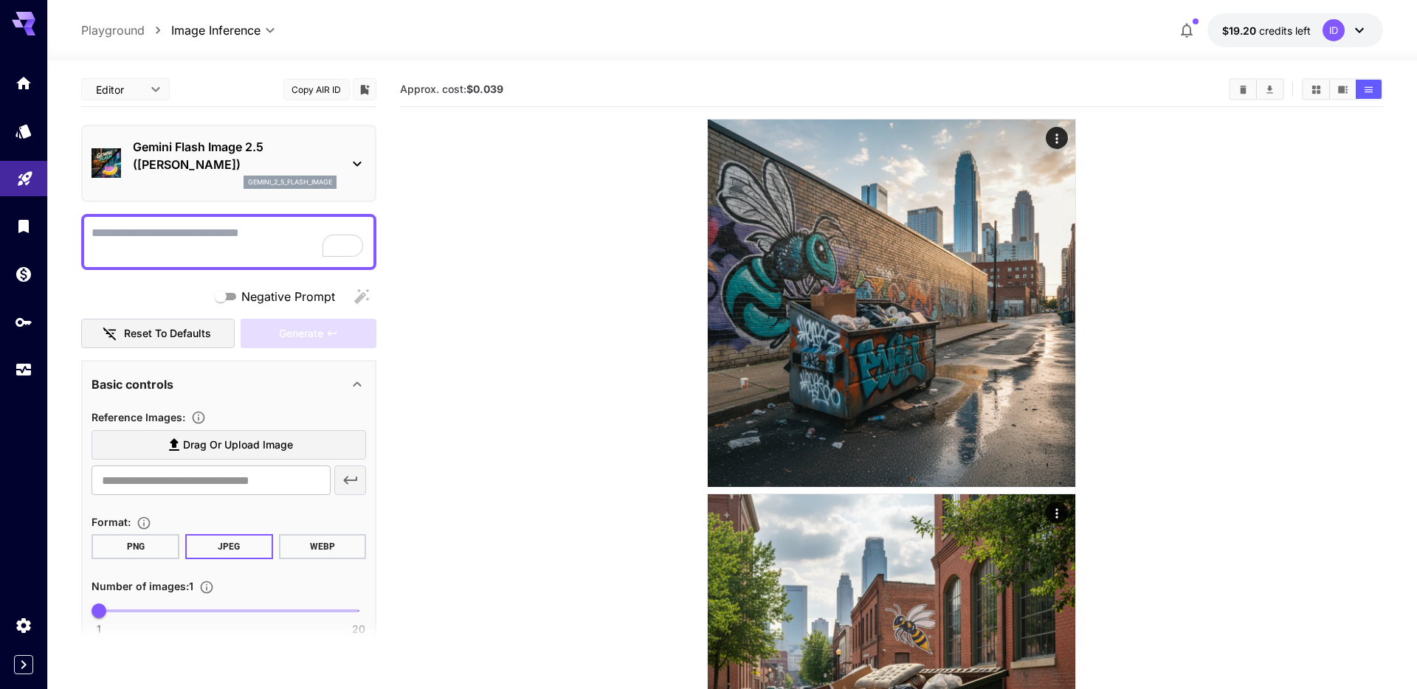
scroll to position [5, 0]
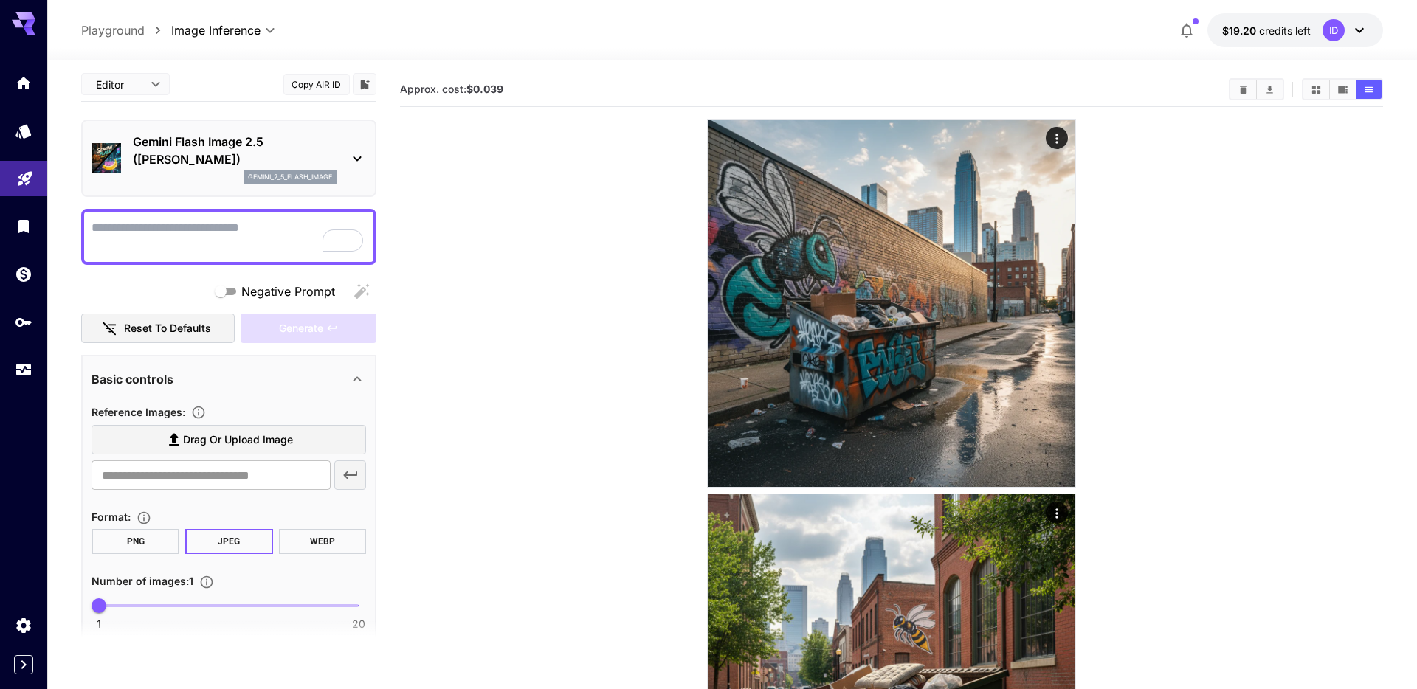
click at [669, 32] on div "**********" at bounding box center [731, 30] width 1301 height 34
